Goal: Transaction & Acquisition: Purchase product/service

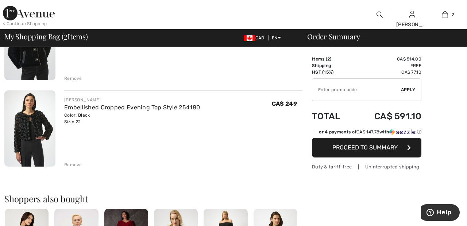
scroll to position [103, 0]
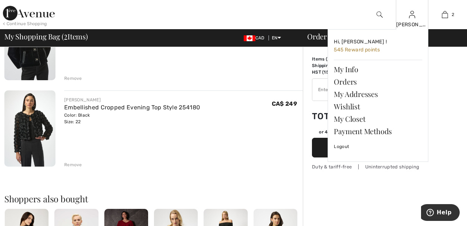
click at [409, 18] on img at bounding box center [412, 14] width 6 height 9
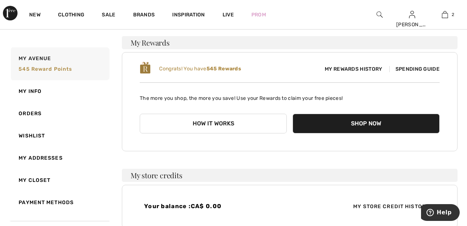
scroll to position [53, 0]
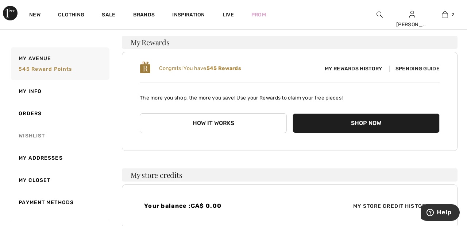
click at [46, 133] on link "Wishlist" at bounding box center [59, 136] width 100 height 22
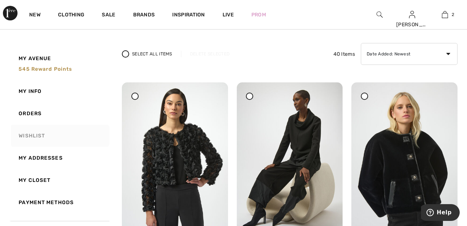
scroll to position [0, 0]
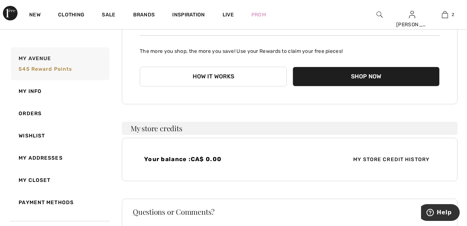
scroll to position [98, 0]
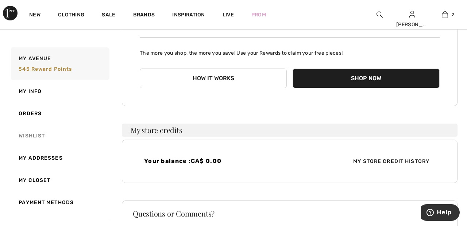
click at [38, 135] on link "Wishlist" at bounding box center [59, 136] width 100 height 22
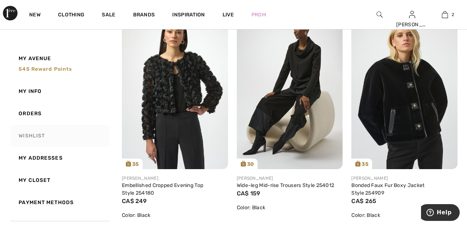
scroll to position [119, 0]
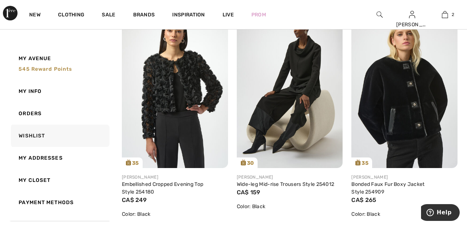
click at [410, 103] on img at bounding box center [404, 88] width 106 height 159
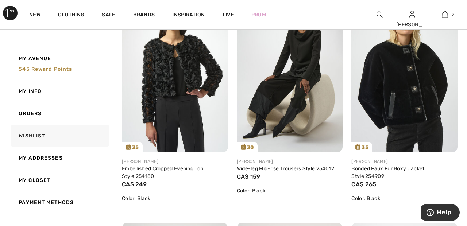
scroll to position [154, 0]
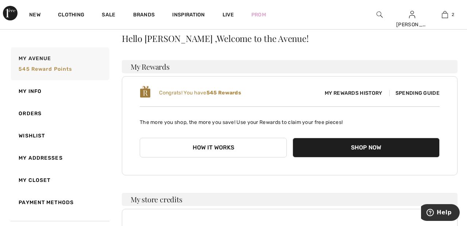
scroll to position [28, 0]
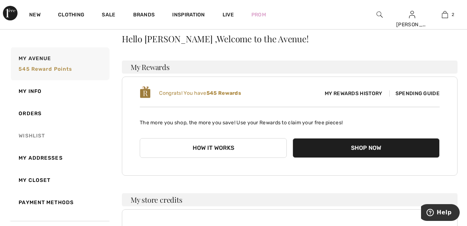
click at [45, 135] on link "Wishlist" at bounding box center [59, 136] width 100 height 22
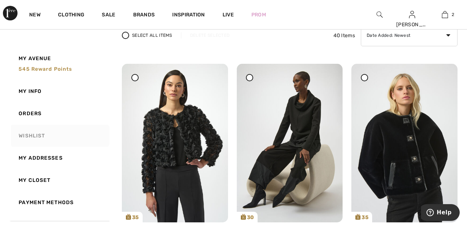
scroll to position [65, 0]
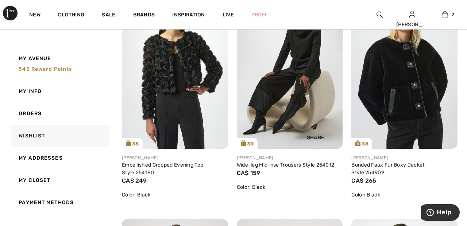
click at [300, 103] on img at bounding box center [290, 69] width 106 height 159
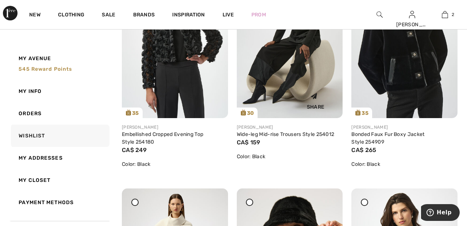
scroll to position [173, 0]
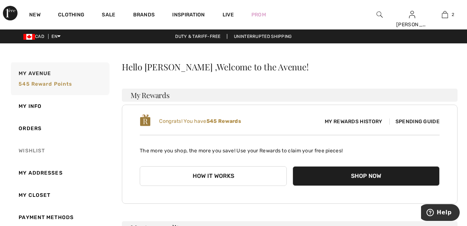
click at [34, 148] on link "Wishlist" at bounding box center [59, 151] width 100 height 22
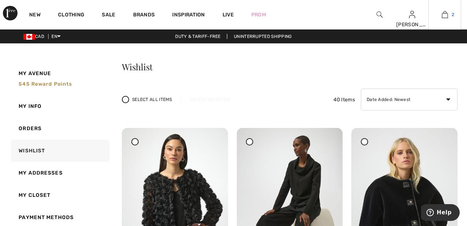
click at [448, 16] on link "2" at bounding box center [445, 14] width 32 height 9
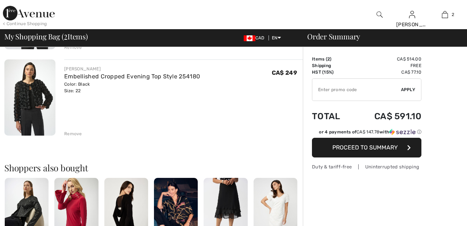
scroll to position [136, 0]
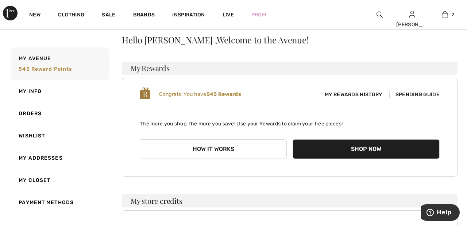
scroll to position [31, 0]
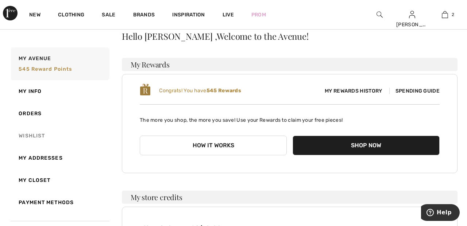
click at [43, 137] on link "Wishlist" at bounding box center [59, 136] width 100 height 22
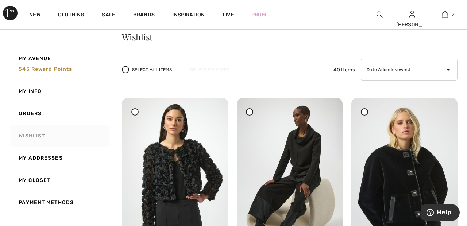
scroll to position [0, 0]
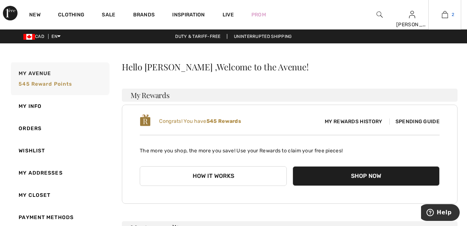
click at [445, 16] on img at bounding box center [445, 14] width 6 height 9
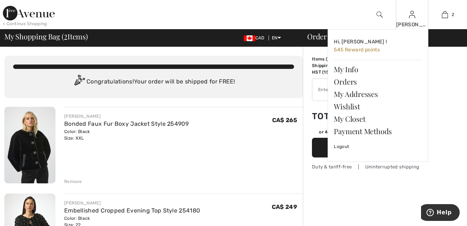
click at [412, 18] on img at bounding box center [412, 14] width 6 height 9
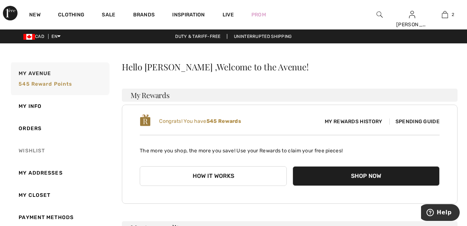
click at [37, 151] on link "Wishlist" at bounding box center [59, 151] width 100 height 22
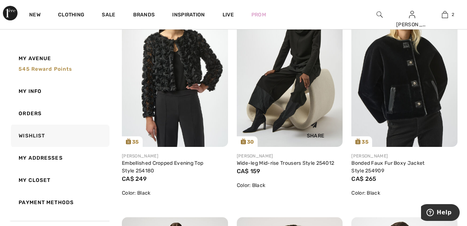
click at [298, 104] on img at bounding box center [290, 67] width 106 height 159
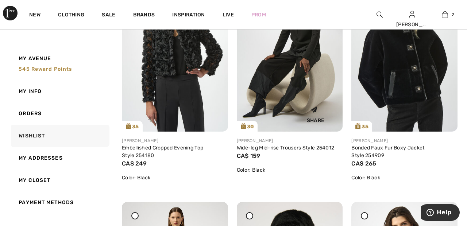
scroll to position [175, 0]
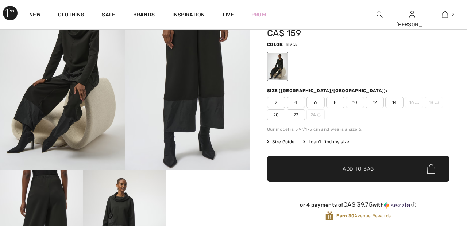
click at [297, 113] on span "22" at bounding box center [296, 114] width 18 height 11
click at [329, 171] on span "✔ Added to Bag" at bounding box center [347, 169] width 45 height 8
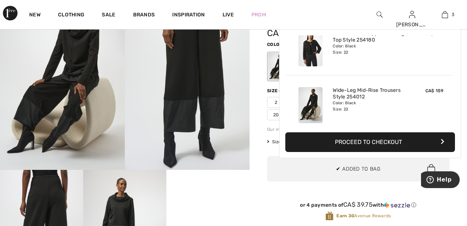
scroll to position [80, 0]
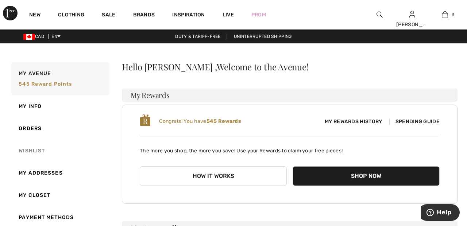
click at [43, 149] on link "Wishlist" at bounding box center [59, 151] width 100 height 22
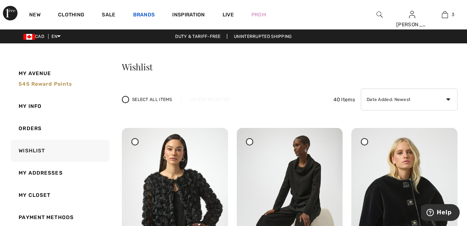
click at [152, 17] on link "Brands" at bounding box center [144, 16] width 22 height 8
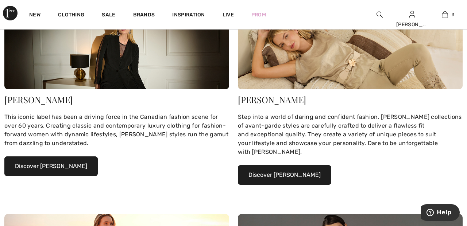
scroll to position [119, 0]
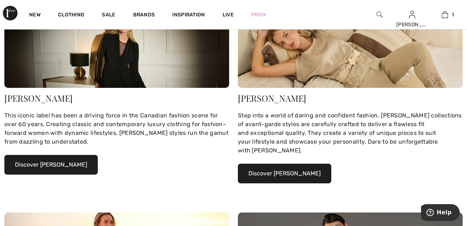
click at [72, 165] on button "Discover Joseph Ribkoff" at bounding box center [50, 165] width 93 height 20
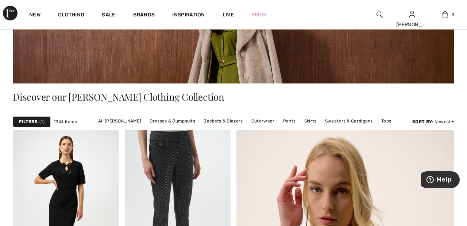
scroll to position [103, 0]
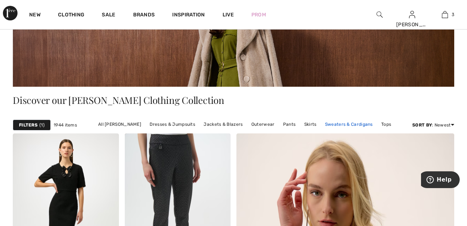
click at [353, 122] on link "Sweaters & Cardigans" at bounding box center [348, 124] width 55 height 9
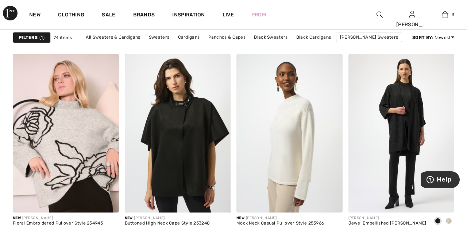
scroll to position [454, 0]
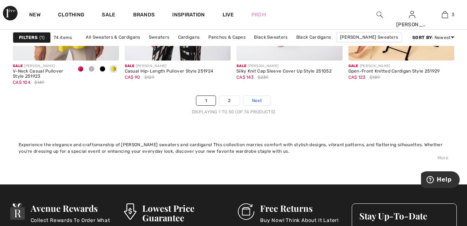
click at [262, 97] on link "Next" at bounding box center [256, 100] width 27 height 9
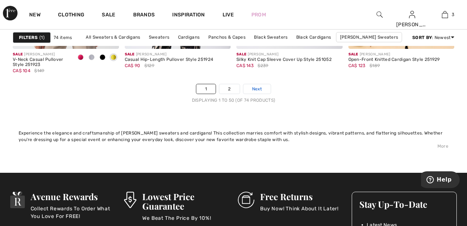
scroll to position [3066, 0]
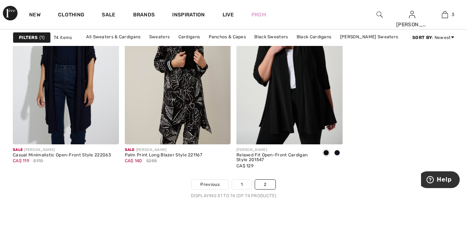
scroll to position [1398, 0]
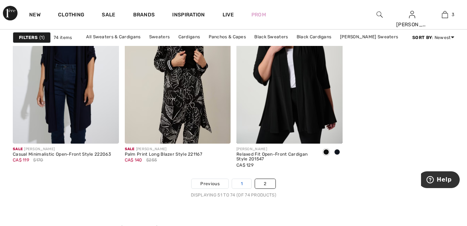
click at [241, 184] on link "1" at bounding box center [241, 183] width 19 height 9
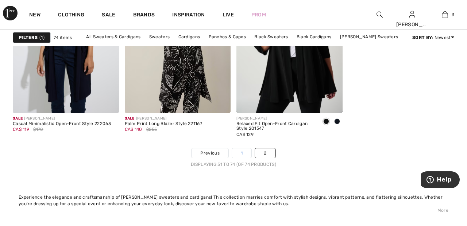
scroll to position [1433, 0]
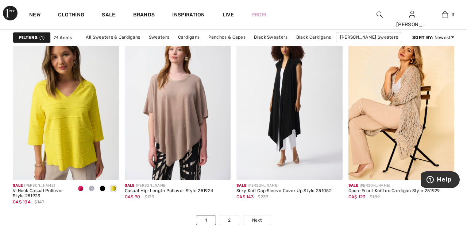
scroll to position [2911, 0]
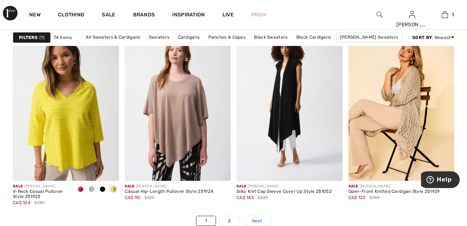
click at [265, 220] on link "Next" at bounding box center [256, 220] width 27 height 9
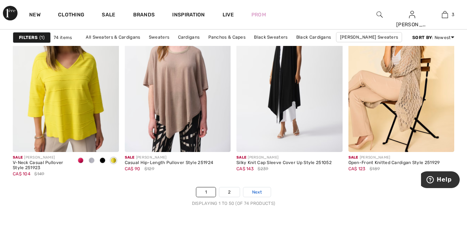
scroll to position [2946, 0]
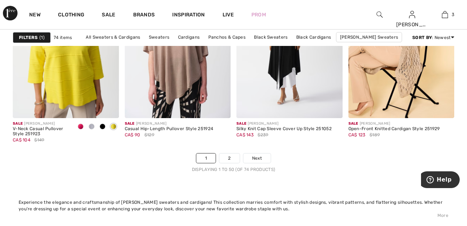
scroll to position [2973, 0]
click at [142, 15] on link "Brands" at bounding box center [144, 16] width 22 height 8
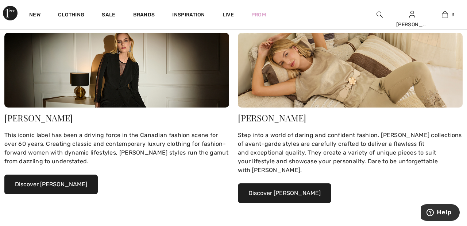
scroll to position [100, 0]
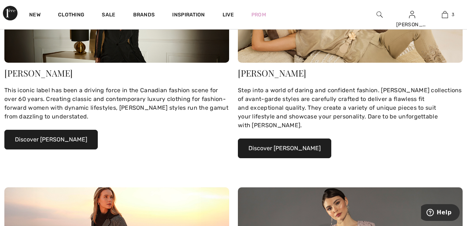
click at [77, 145] on button "Discover [PERSON_NAME]" at bounding box center [50, 140] width 93 height 20
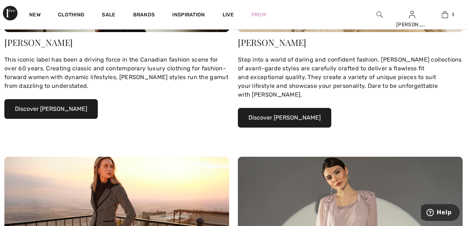
scroll to position [179, 0]
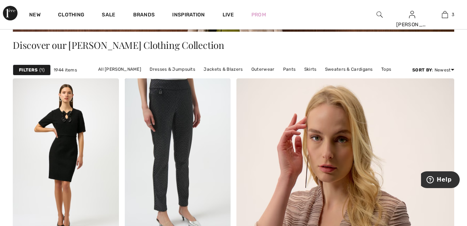
scroll to position [163, 0]
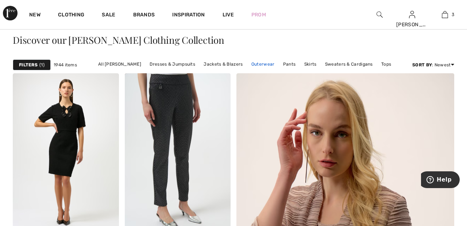
click at [260, 65] on link "Outerwear" at bounding box center [263, 63] width 31 height 9
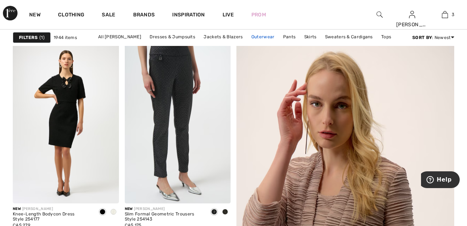
scroll to position [198, 0]
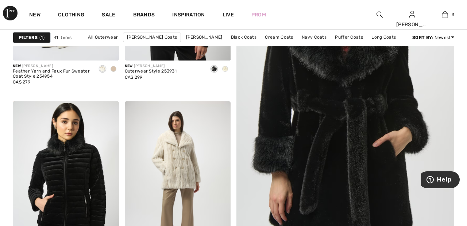
scroll to position [204, 0]
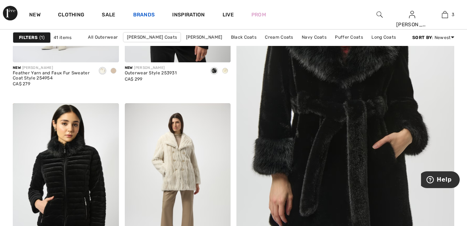
click at [142, 14] on link "Brands" at bounding box center [144, 16] width 22 height 8
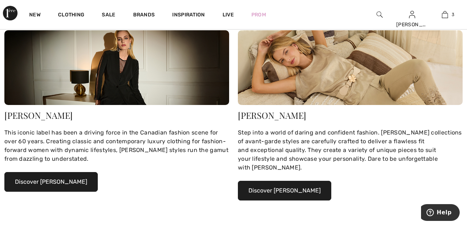
scroll to position [107, 0]
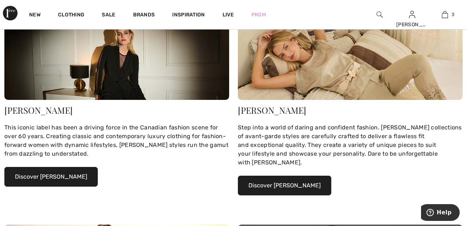
click at [68, 178] on button "Discover [PERSON_NAME]" at bounding box center [50, 177] width 93 height 20
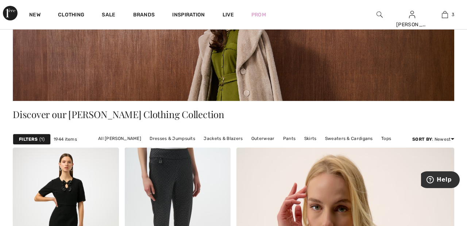
scroll to position [89, 0]
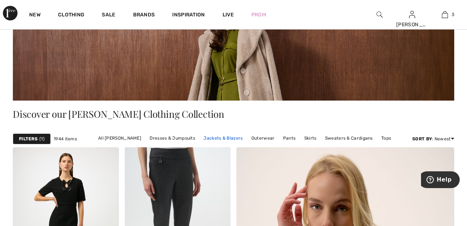
click at [216, 136] on link "Jackets & Blazers" at bounding box center [223, 138] width 46 height 9
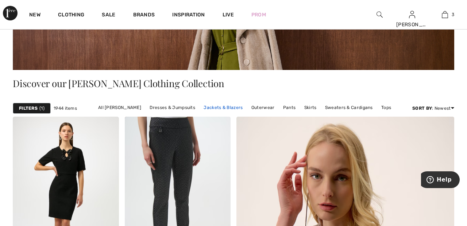
scroll to position [124, 0]
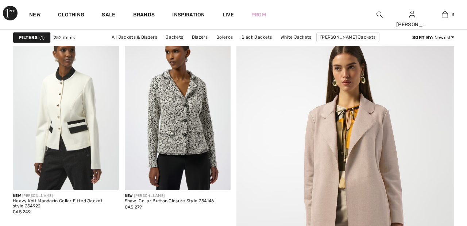
scroll to position [96, 0]
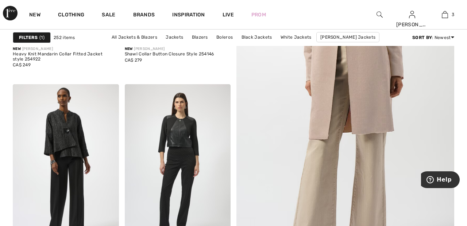
click at [366, 101] on img at bounding box center [345, 80] width 261 height 392
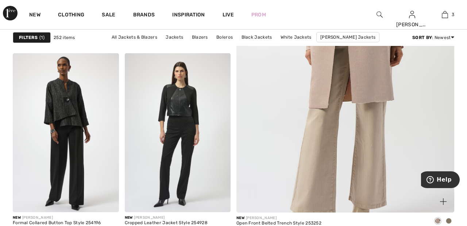
scroll to position [258, 0]
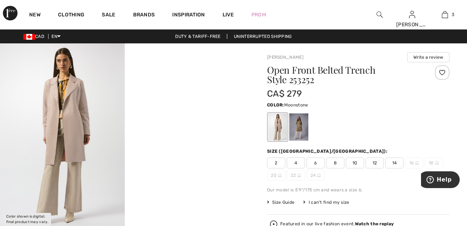
click at [304, 122] on div at bounding box center [298, 126] width 19 height 27
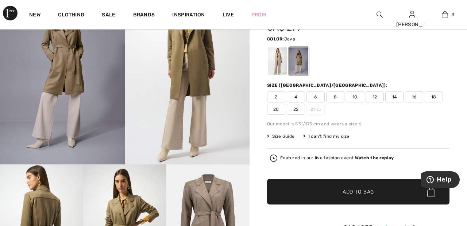
scroll to position [64, 0]
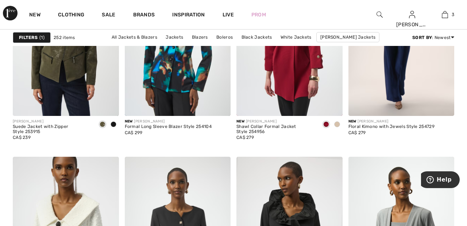
scroll to position [1226, 0]
click at [304, 83] on img at bounding box center [289, 36] width 106 height 159
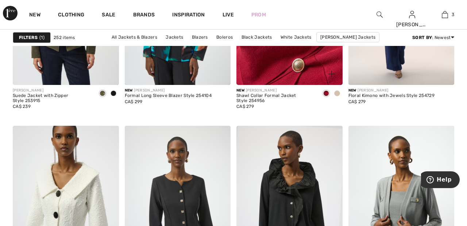
scroll to position [1261, 0]
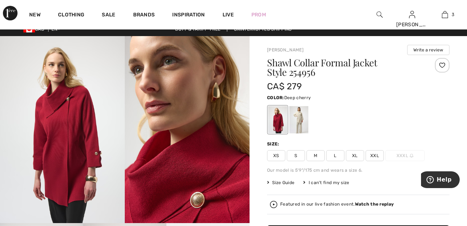
scroll to position [6, 0]
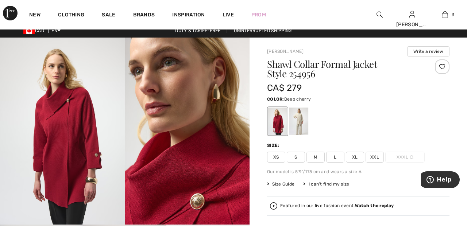
click at [304, 120] on div at bounding box center [298, 121] width 19 height 27
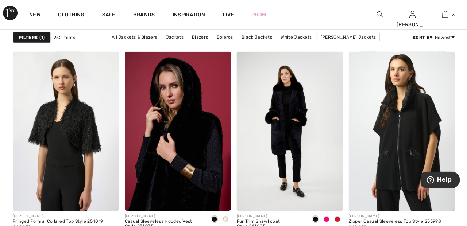
scroll to position [2680, 0]
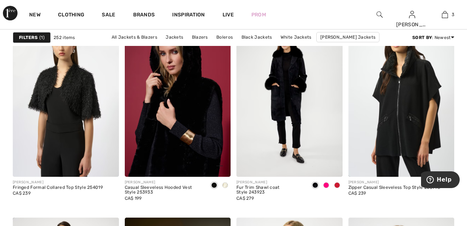
click at [201, 114] on img at bounding box center [178, 97] width 106 height 159
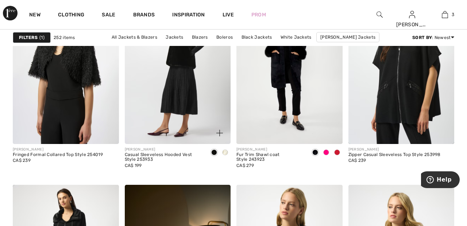
scroll to position [2750, 0]
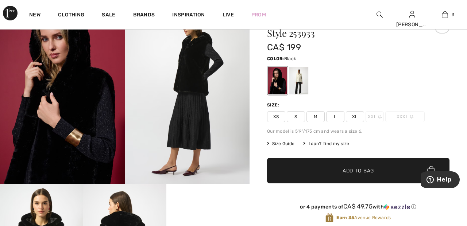
click at [302, 77] on div at bounding box center [298, 80] width 19 height 27
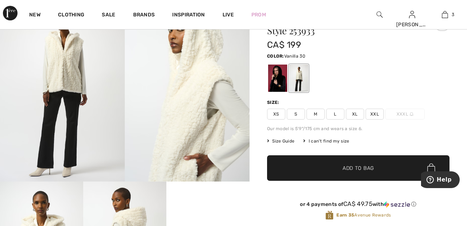
scroll to position [49, 0]
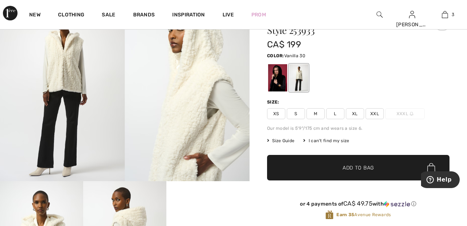
click at [377, 115] on span "XXL" at bounding box center [375, 113] width 18 height 11
click at [371, 168] on span "Add to Bag" at bounding box center [358, 168] width 31 height 8
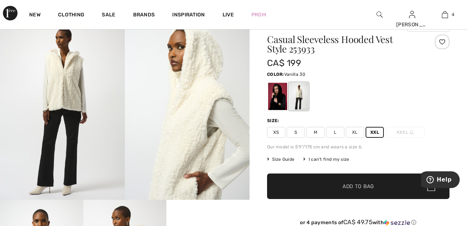
scroll to position [0, 0]
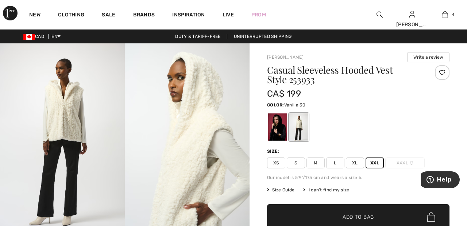
click at [443, 75] on div at bounding box center [442, 72] width 15 height 15
click at [444, 12] on img at bounding box center [445, 14] width 6 height 9
